Goal: Task Accomplishment & Management: Manage account settings

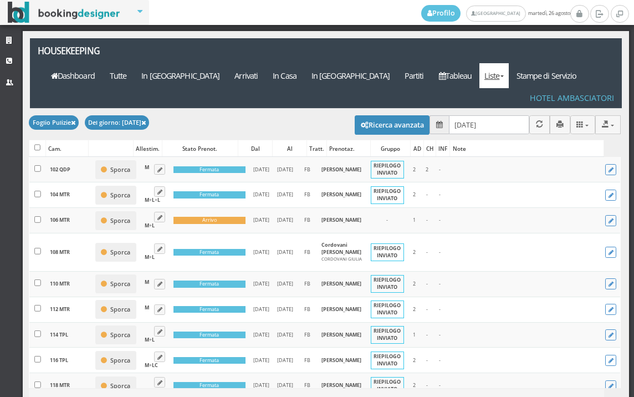
click at [509, 63] on link "Liste" at bounding box center [493, 75] width 29 height 25
click at [518, 127] on link "Foglio Pulizie" at bounding box center [519, 136] width 80 height 19
click at [496, 115] on input "26/08/2025" at bounding box center [489, 124] width 80 height 18
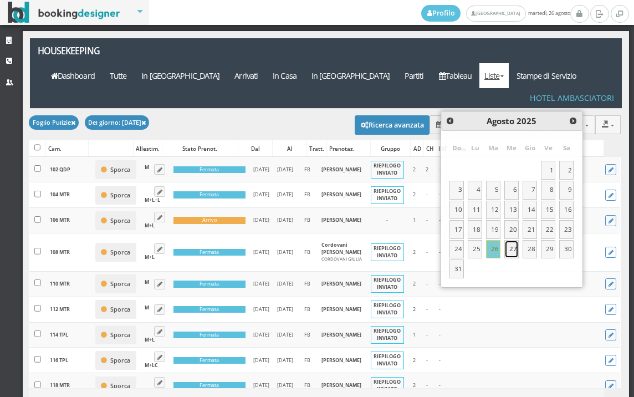
click at [509, 242] on link "27" at bounding box center [511, 249] width 14 height 19
type input "27/08/2025"
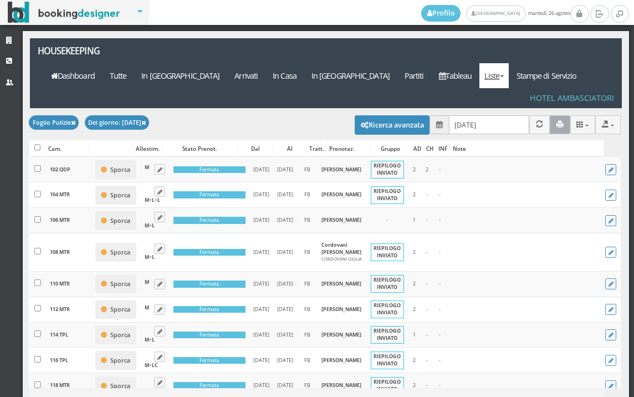
click at [556, 121] on icon "button" at bounding box center [559, 124] width 7 height 7
click at [552, 115] on button "button" at bounding box center [560, 124] width 21 height 18
click at [474, 63] on link "Tableau" at bounding box center [455, 75] width 48 height 25
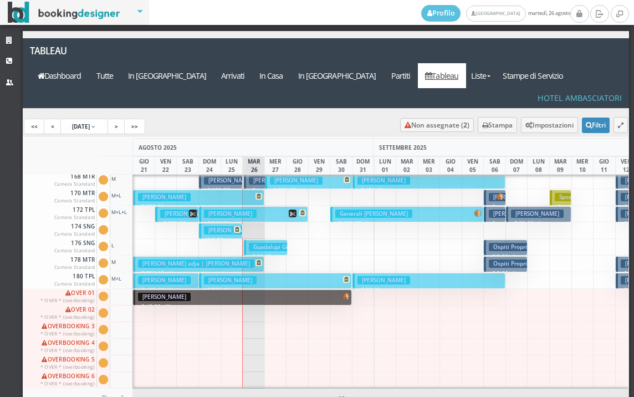
click at [305, 194] on div "102 QDP Camera Standard Cam. 102 QDP sporca Segna come pulita Segna come sporca…" at bounding box center [326, 282] width 606 height 214
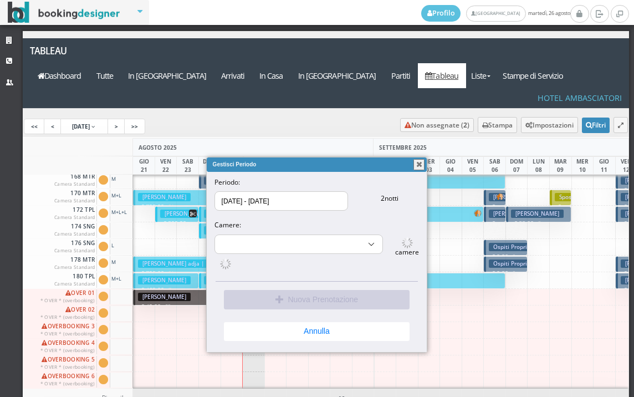
select select "6175"
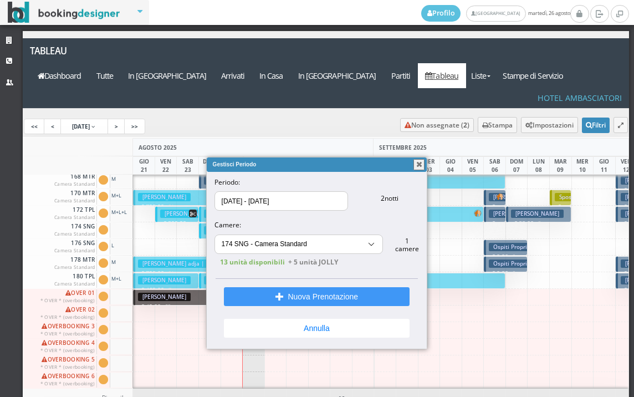
click at [418, 166] on button "button" at bounding box center [418, 164] width 11 height 11
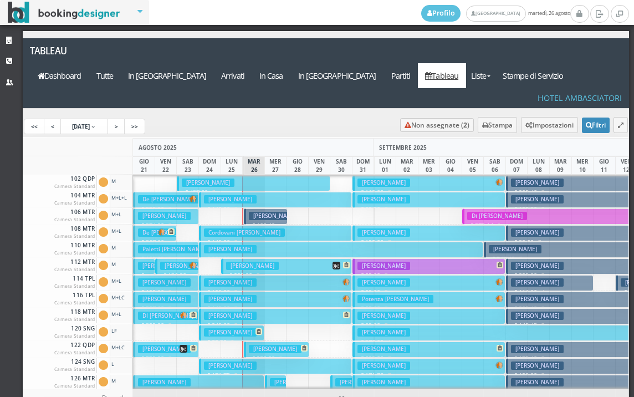
click at [273, 212] on h3 "De Nardis Davide" at bounding box center [275, 216] width 53 height 8
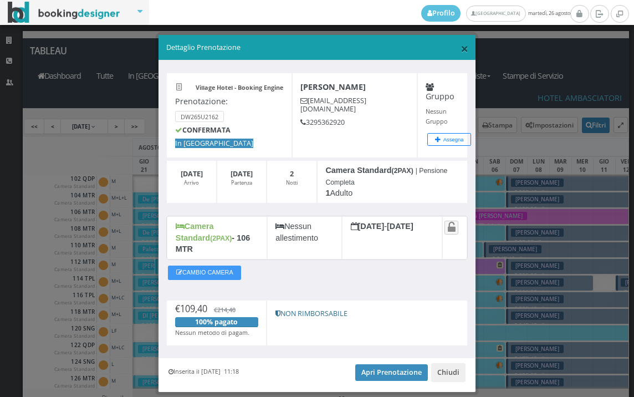
click at [461, 47] on span "×" at bounding box center [465, 48] width 8 height 19
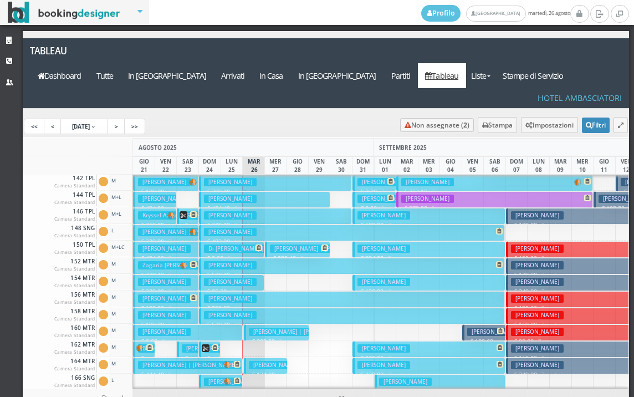
scroll to position [443, 0]
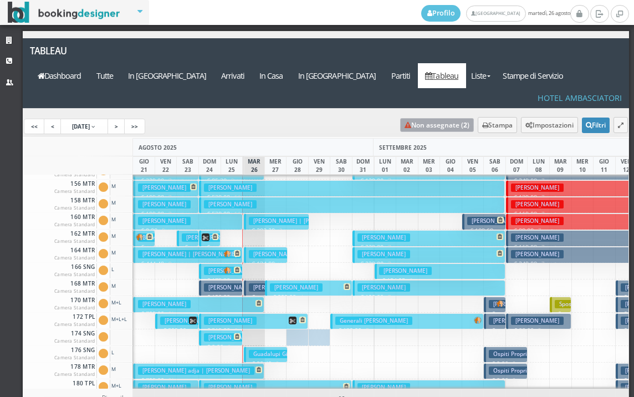
click at [403, 118] on link "Non assegnate ( 2 )" at bounding box center [437, 125] width 74 height 14
click at [263, 217] on h3 "Pesenti Michela | Belometti Paolo" at bounding box center [300, 221] width 103 height 8
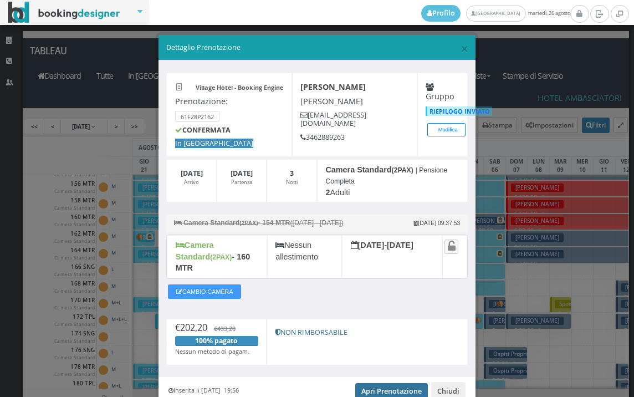
click at [380, 383] on link "Apri Prenotazione" at bounding box center [391, 391] width 73 height 17
click at [461, 49] on span "×" at bounding box center [465, 48] width 8 height 19
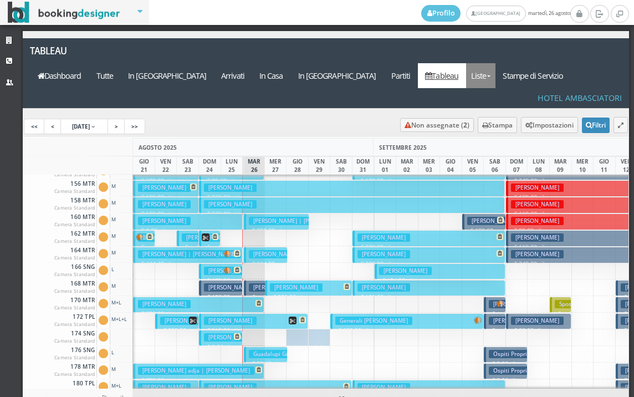
click at [495, 63] on link "Liste" at bounding box center [480, 75] width 29 height 25
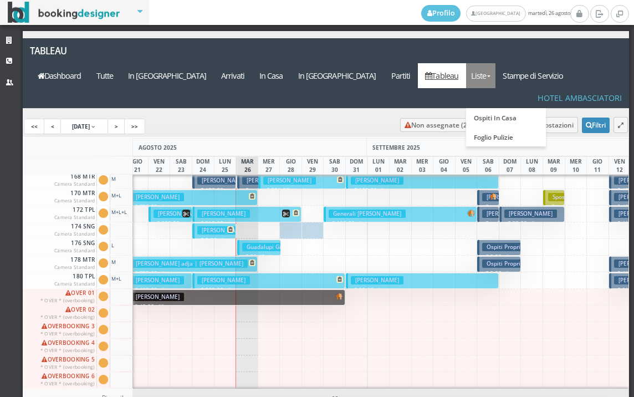
scroll to position [0, 8]
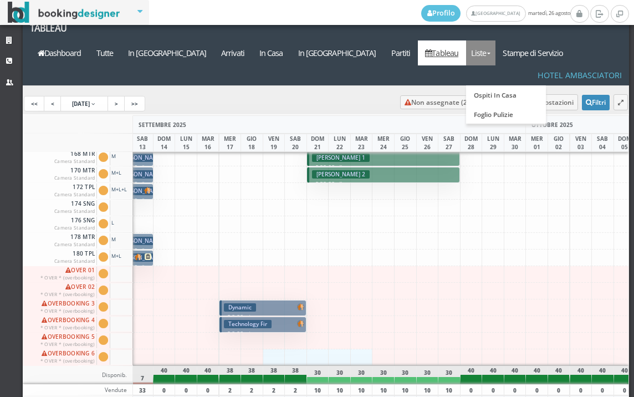
drag, startPoint x: 354, startPoint y: 332, endPoint x: 274, endPoint y: 348, distance: 81.3
click at [274, 348] on div "AGOSTO 2025 SETTEMBRE 2025 OTTOBRE 2025 GIO 21 VEN 22 SAB 23 DOM 24 LUN 25 MAR …" at bounding box center [326, 273] width 607 height 316
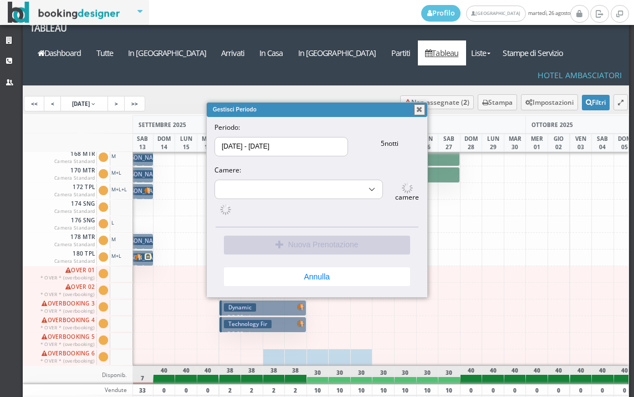
select select "13443"
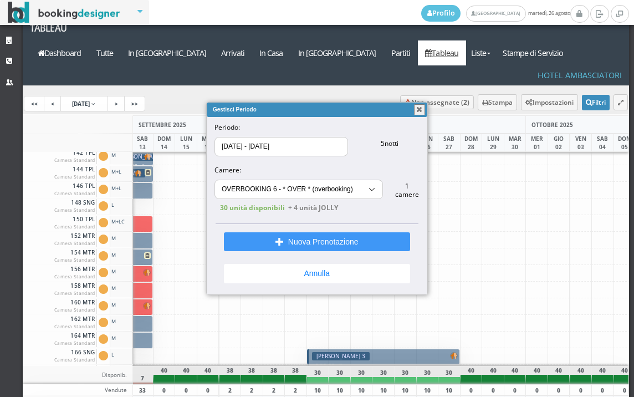
click at [420, 109] on button "button" at bounding box center [419, 109] width 11 height 11
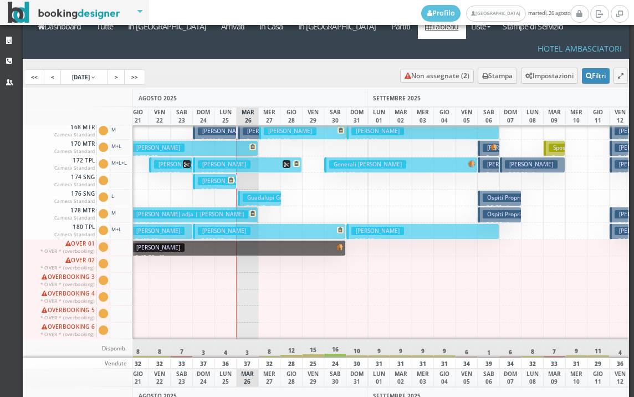
scroll to position [60, 0]
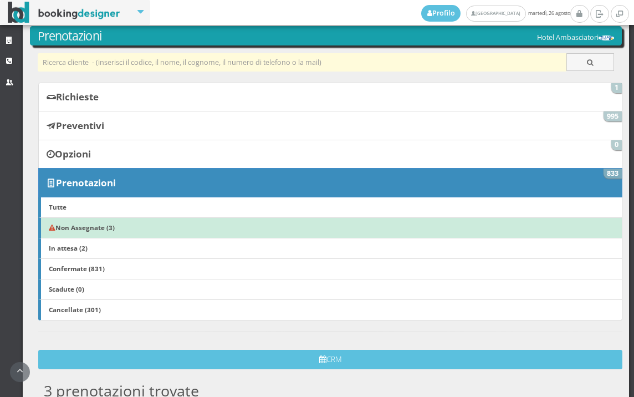
scroll to position [16, 0]
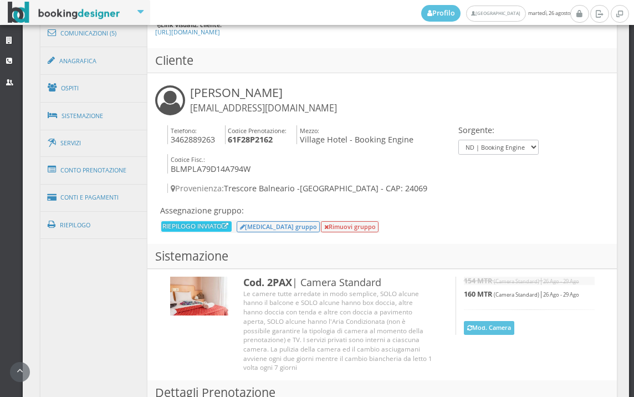
scroll to position [739, 0]
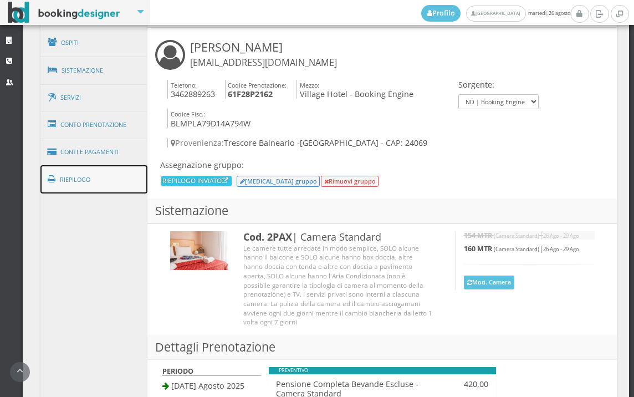
click at [115, 180] on link "Riepilogo" at bounding box center [94, 179] width 108 height 29
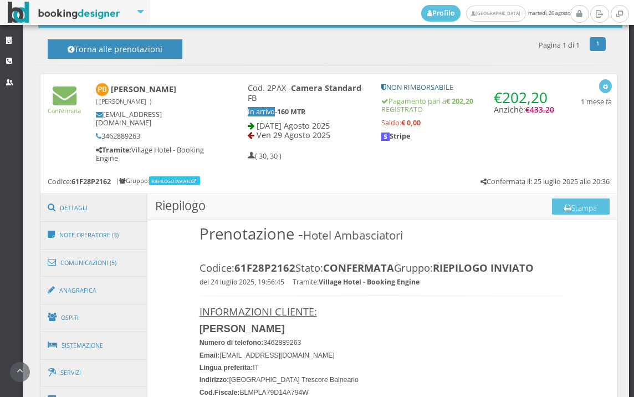
scroll to position [431, 0]
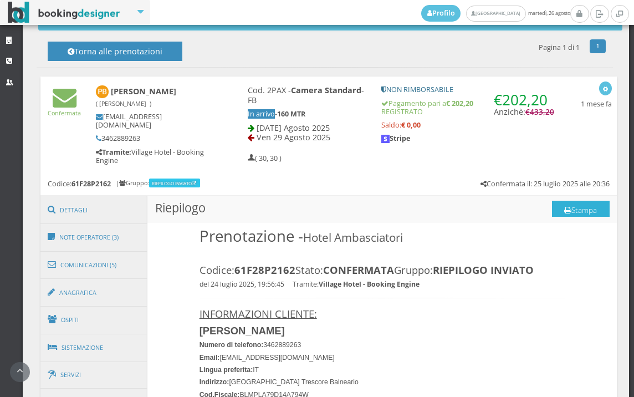
click at [592, 207] on button "Stampa" at bounding box center [581, 209] width 58 height 17
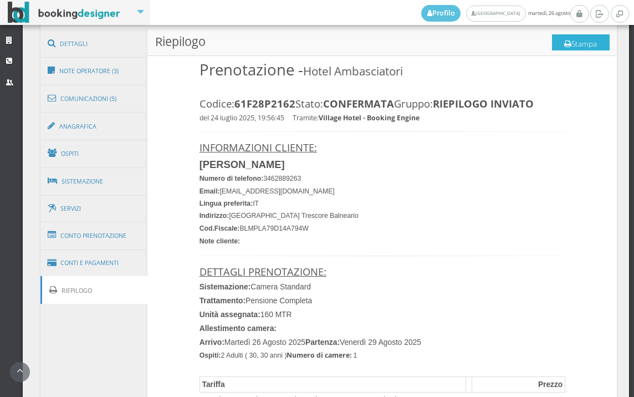
scroll to position [1001, 0]
